Goal: Task Accomplishment & Management: Use online tool/utility

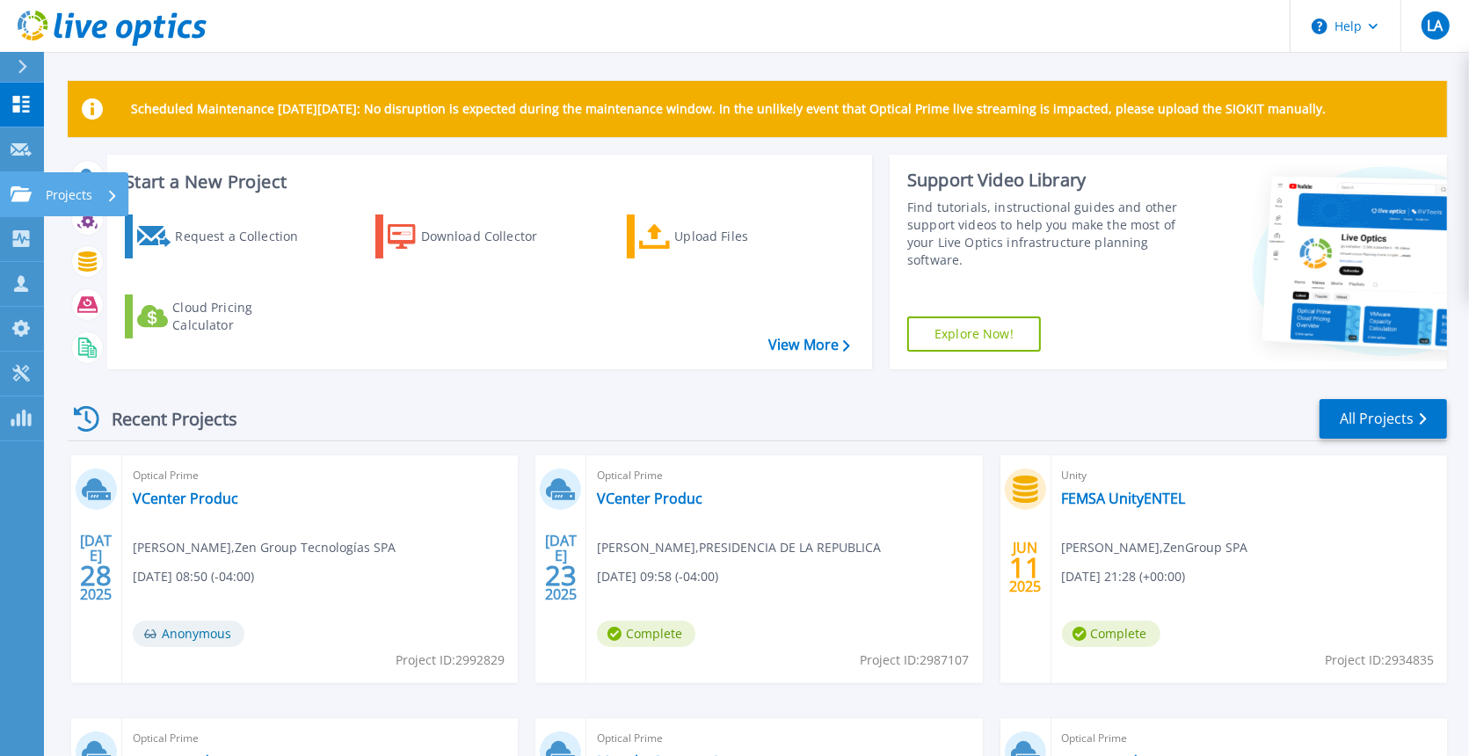
click at [88, 191] on p "Projects" at bounding box center [69, 195] width 47 height 46
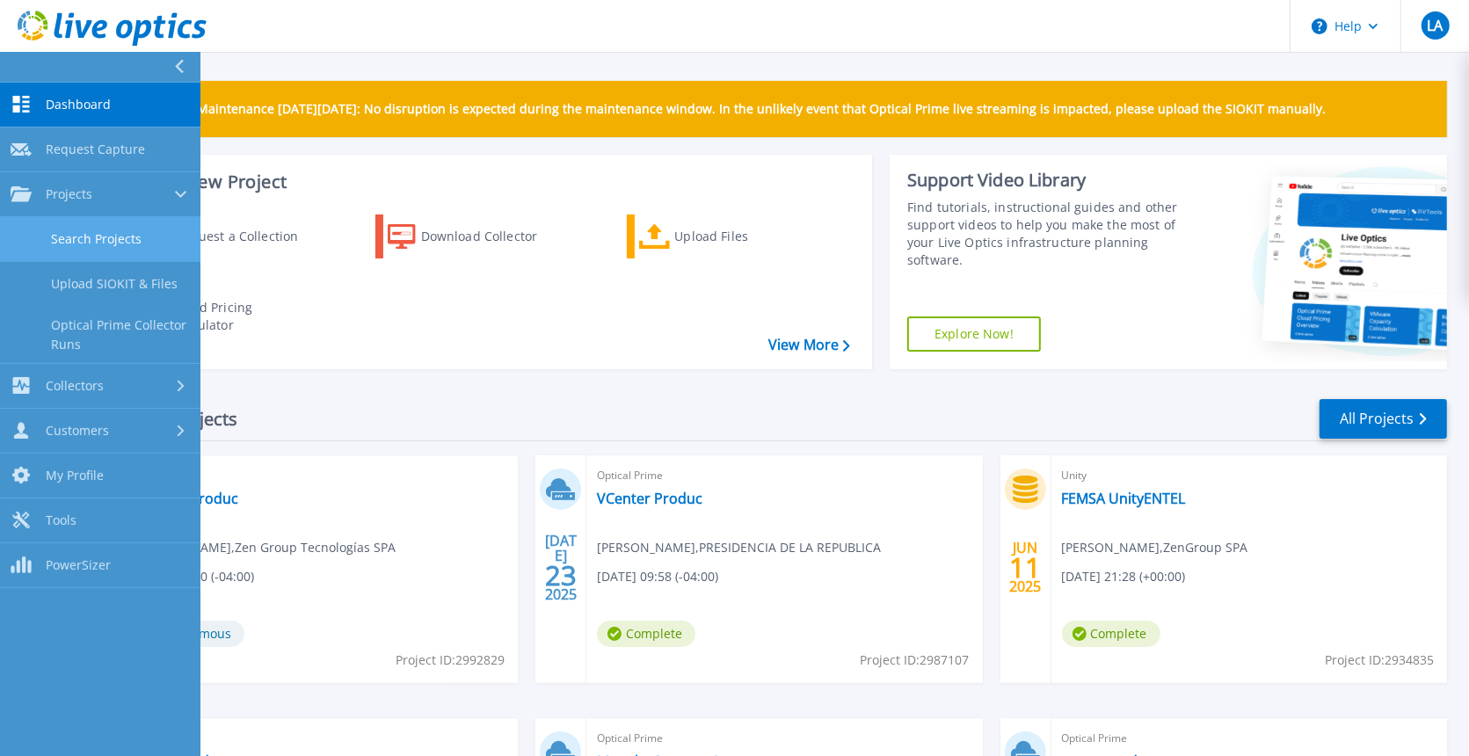
click at [108, 229] on link "Search Projects" at bounding box center [100, 239] width 200 height 45
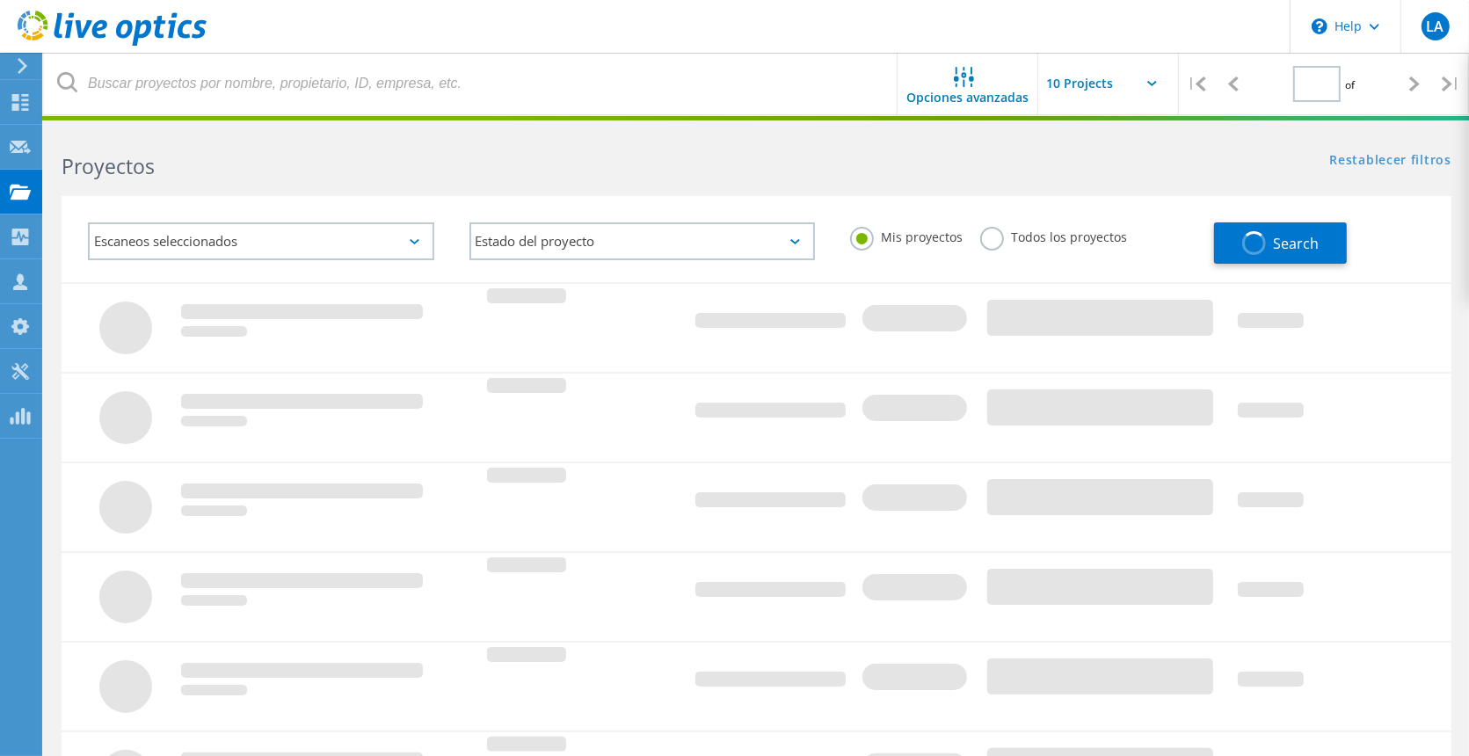
type input "2"
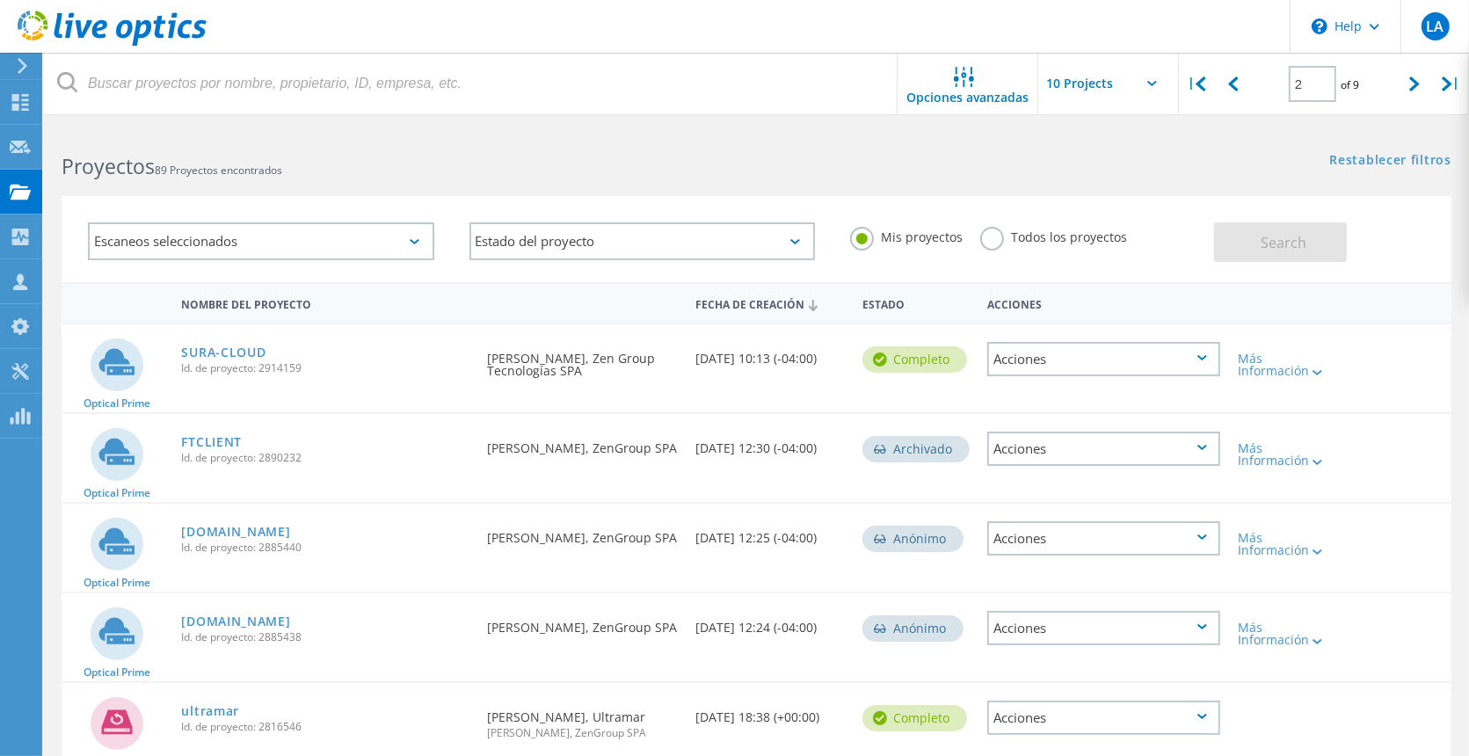
click at [416, 237] on div "Escaneos seleccionados" at bounding box center [261, 241] width 346 height 38
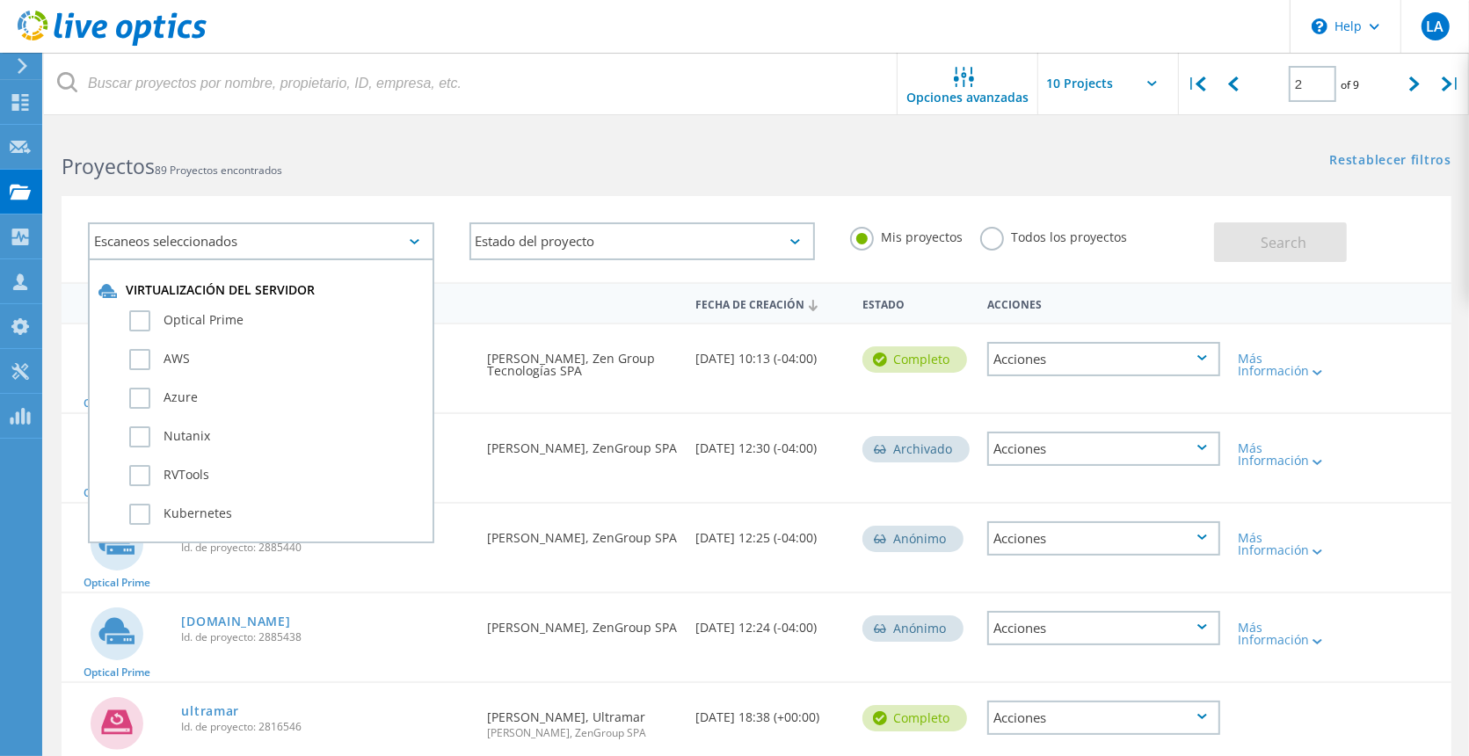
click at [416, 237] on div "Escaneos seleccionados" at bounding box center [261, 241] width 346 height 38
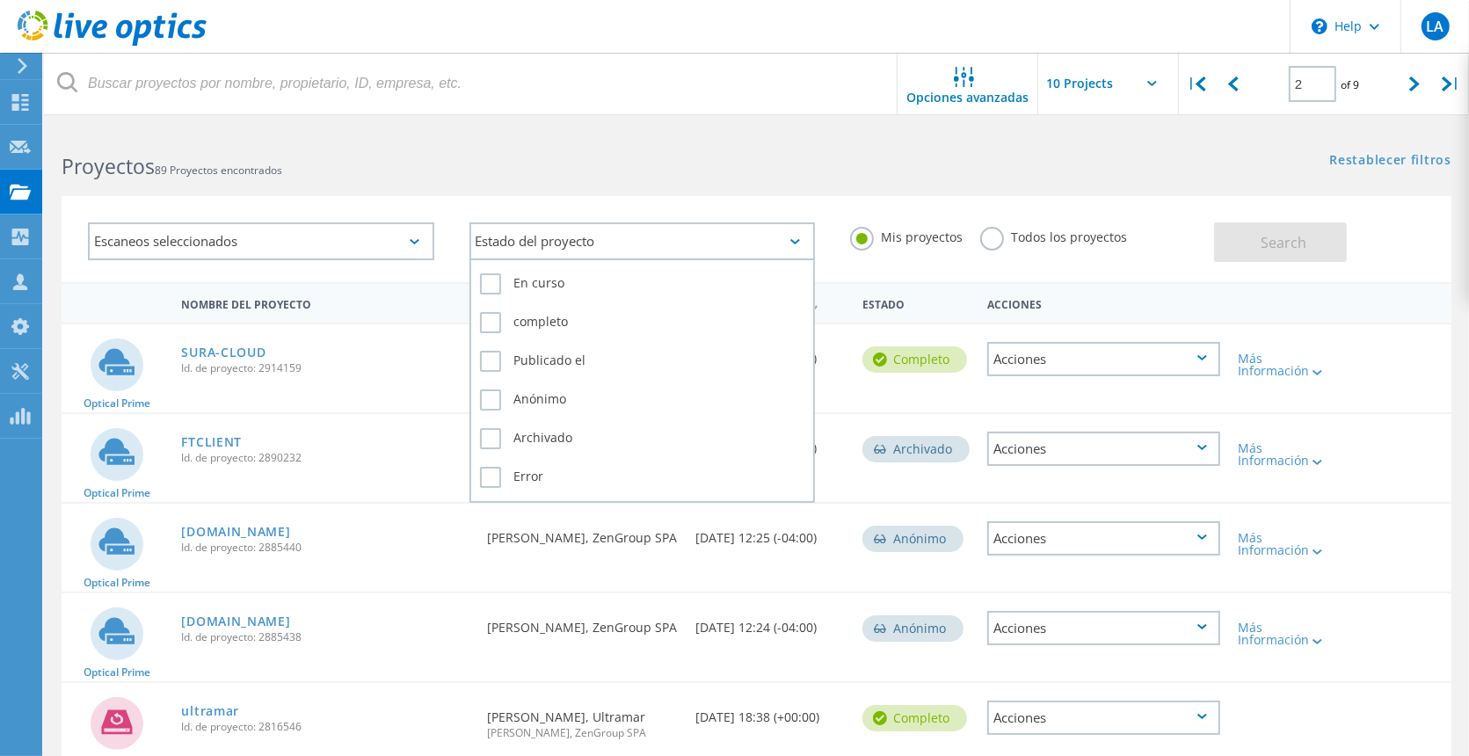
click at [511, 244] on div "Estado del proyecto" at bounding box center [642, 241] width 346 height 38
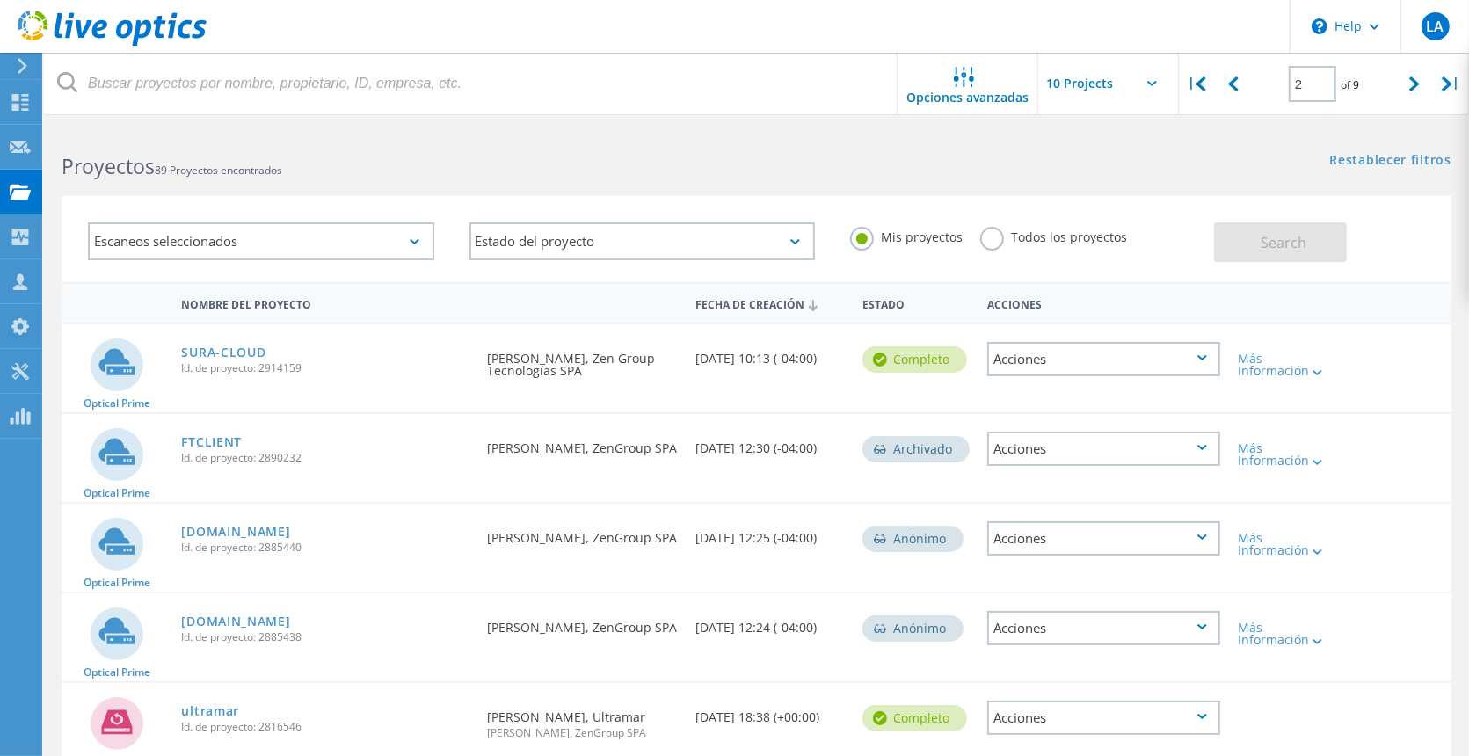
click at [982, 237] on label "Todos los proyectos" at bounding box center [1053, 235] width 147 height 17
click at [0, 0] on input "Todos los proyectos" at bounding box center [0, 0] width 0 height 0
click at [1276, 242] on span "Search" at bounding box center [1283, 242] width 46 height 19
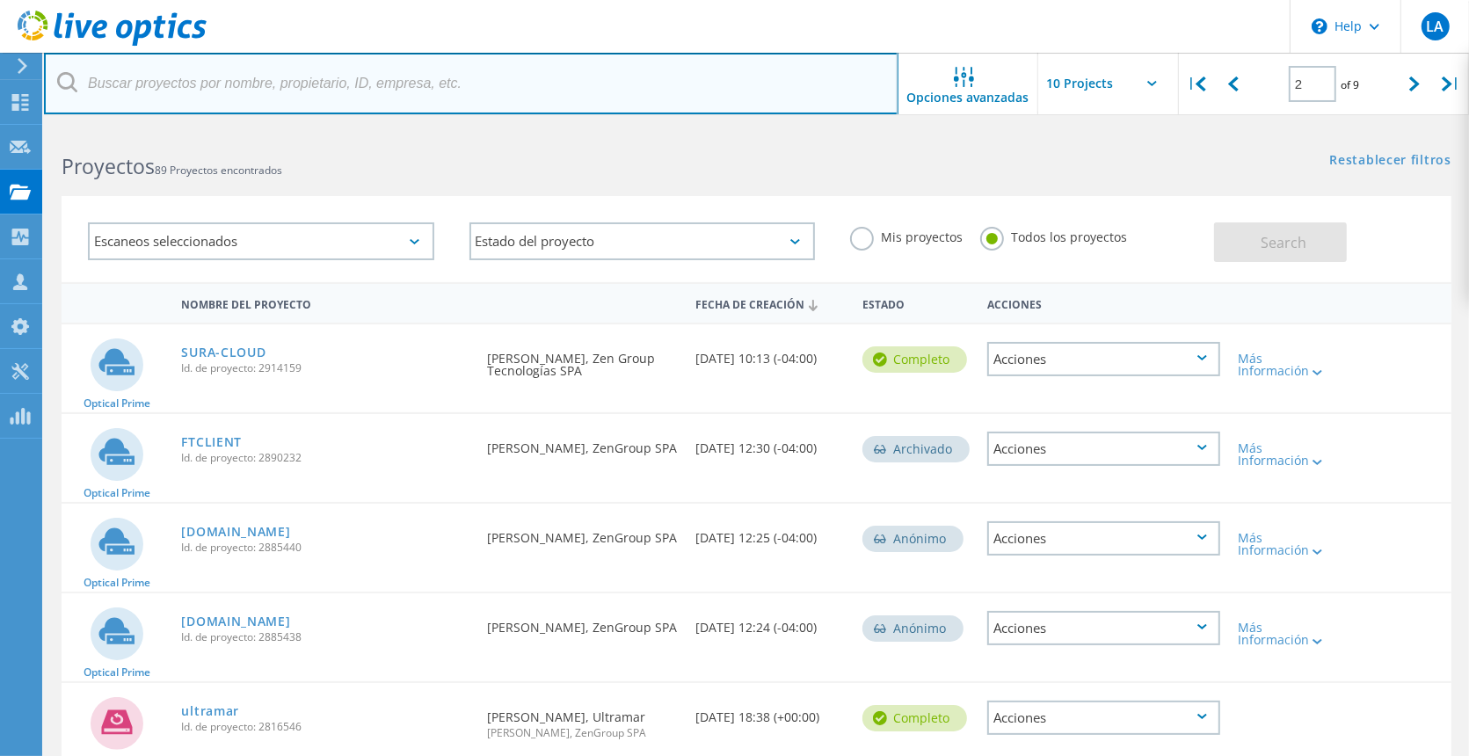
click at [251, 88] on input "text" at bounding box center [471, 84] width 854 height 62
type input "SQL"
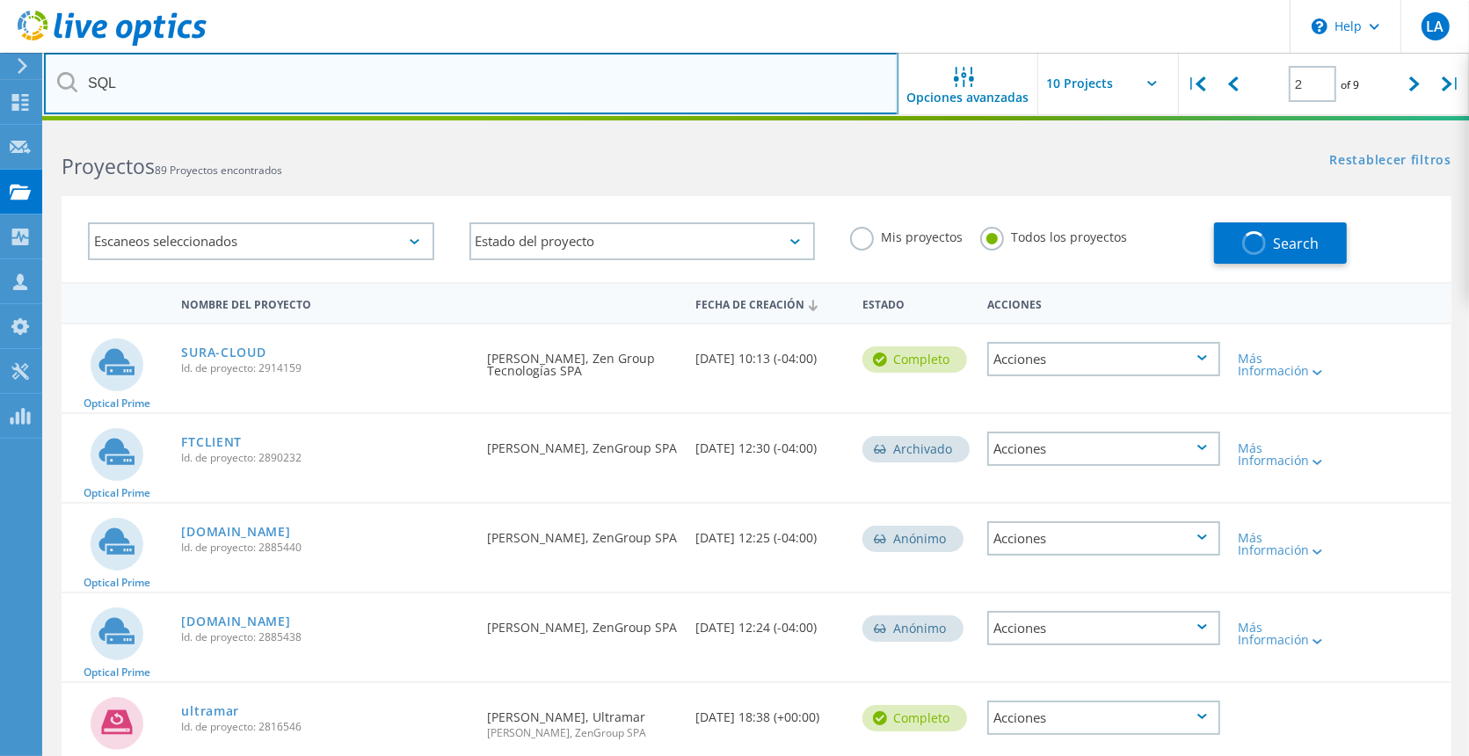
type input "1"
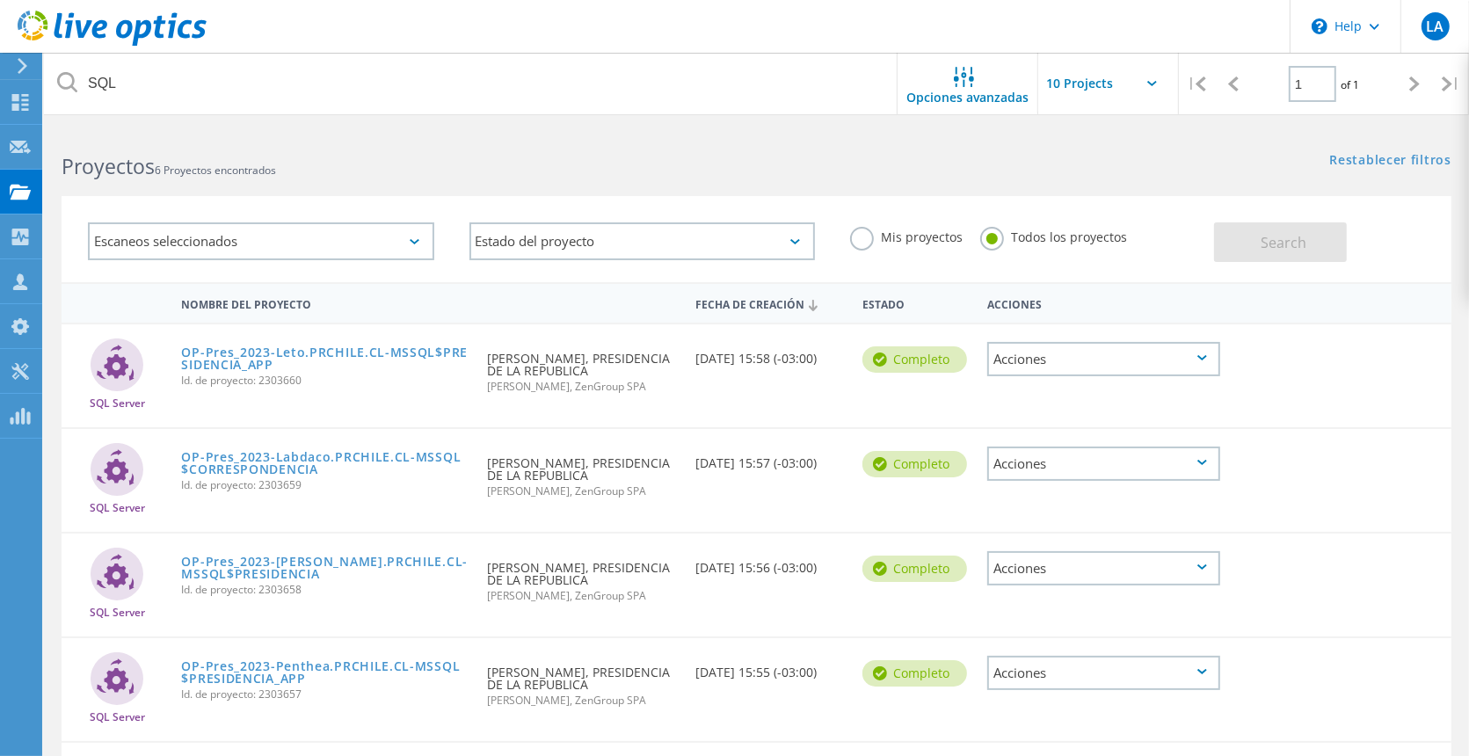
click at [1000, 156] on div "Restablecer filtros Mostrar filtros" at bounding box center [1112, 143] width 712 height 33
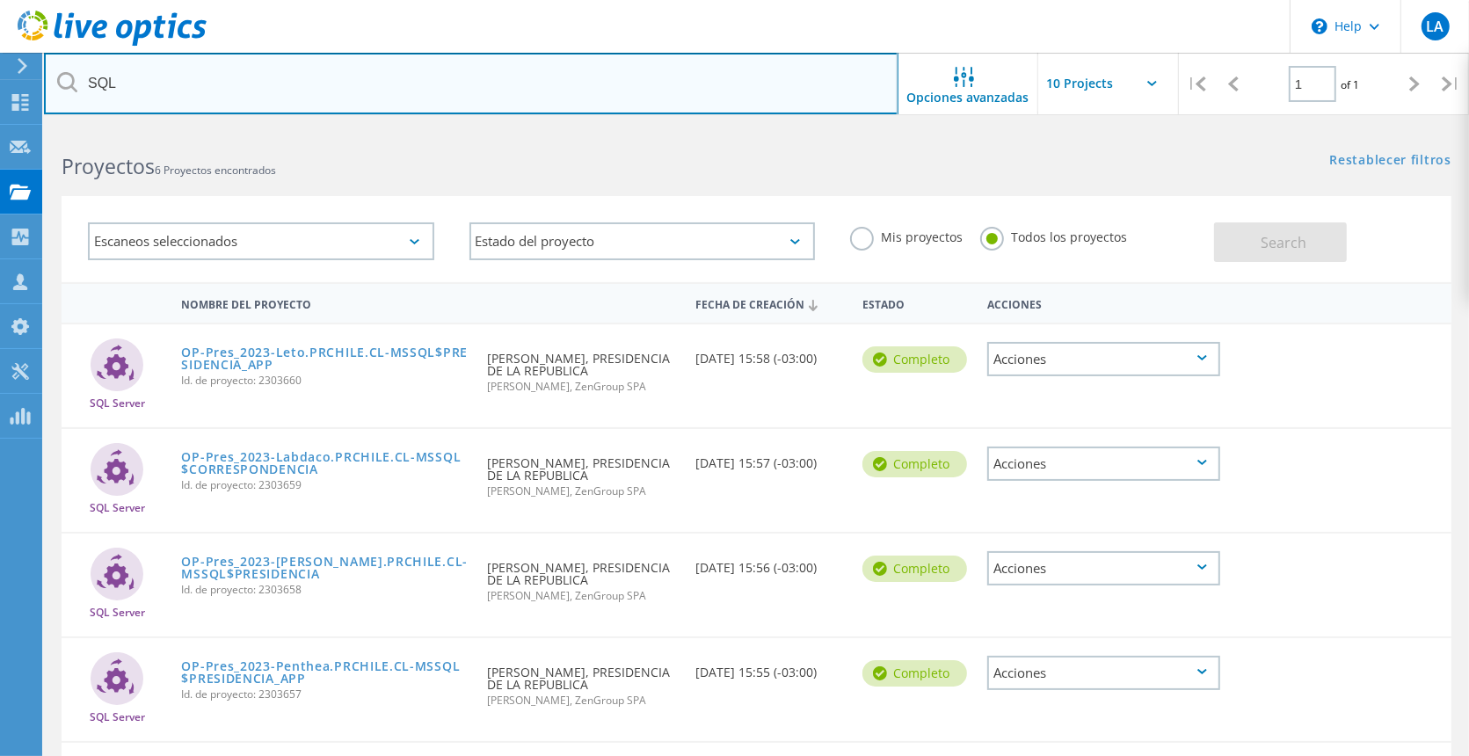
click at [220, 101] on input "SQL" at bounding box center [471, 84] width 854 height 62
type input "S"
